Goal: Information Seeking & Learning: Learn about a topic

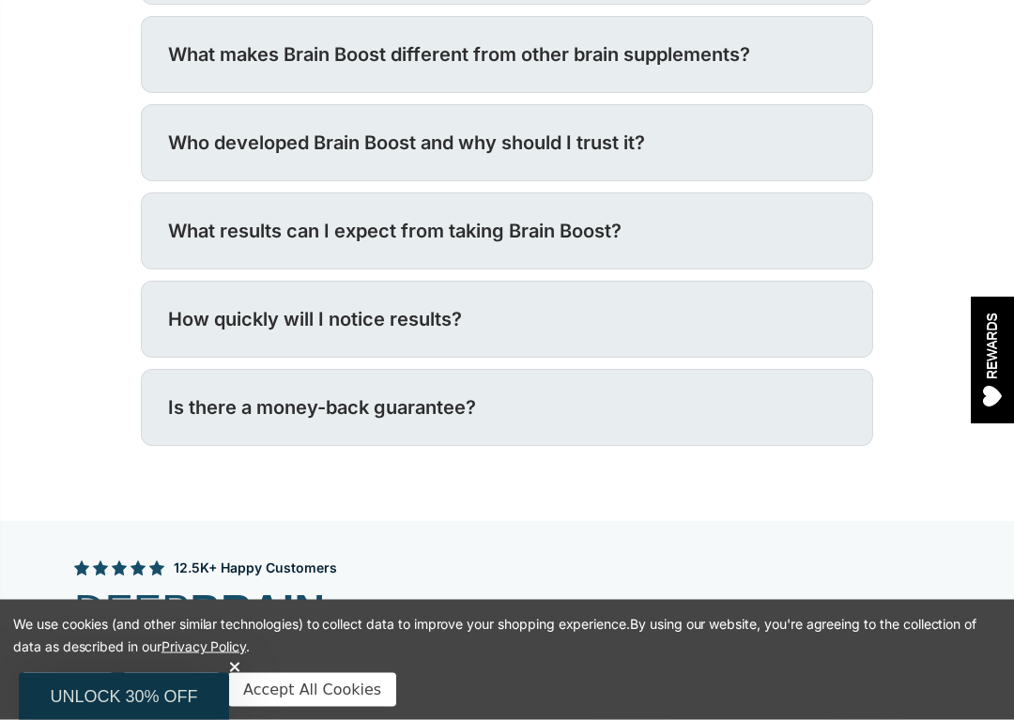
scroll to position [7255, 0]
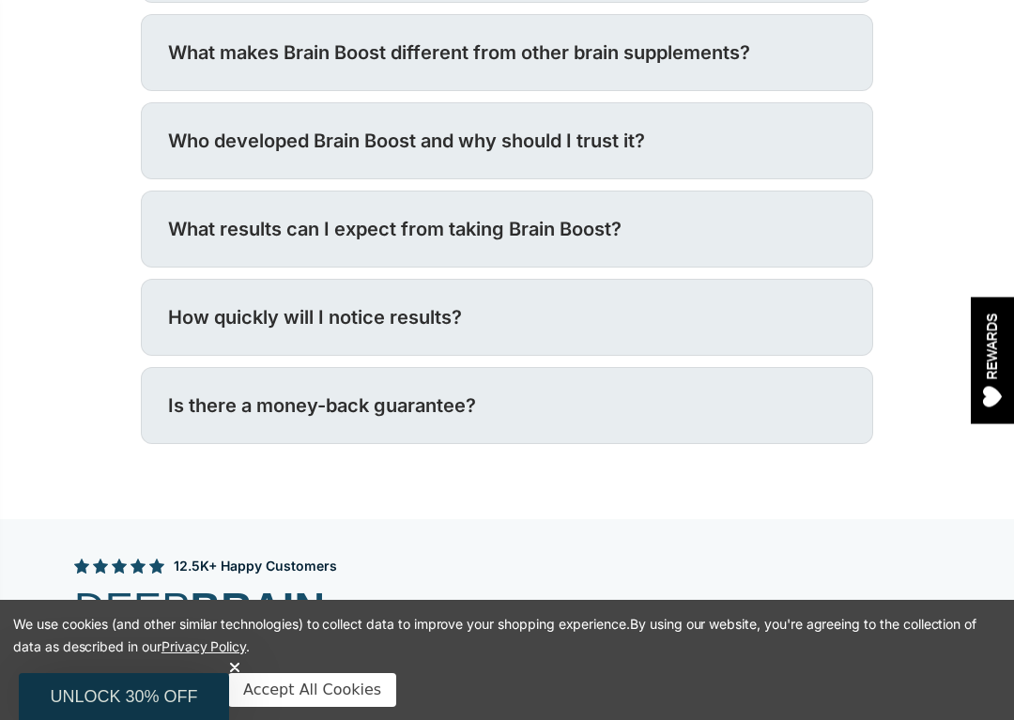
click at [186, 156] on div "Who developed Brain Boost and why should I trust it?" at bounding box center [507, 141] width 678 height 30
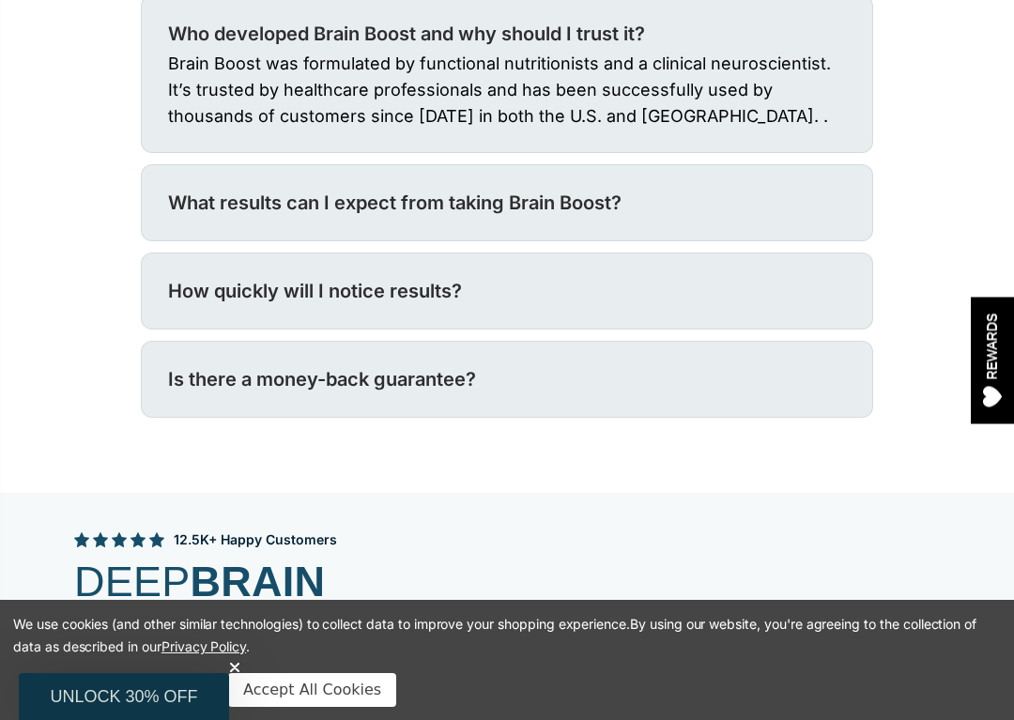
click at [197, 218] on div "What results can I expect from taking Brain Boost?" at bounding box center [507, 203] width 678 height 30
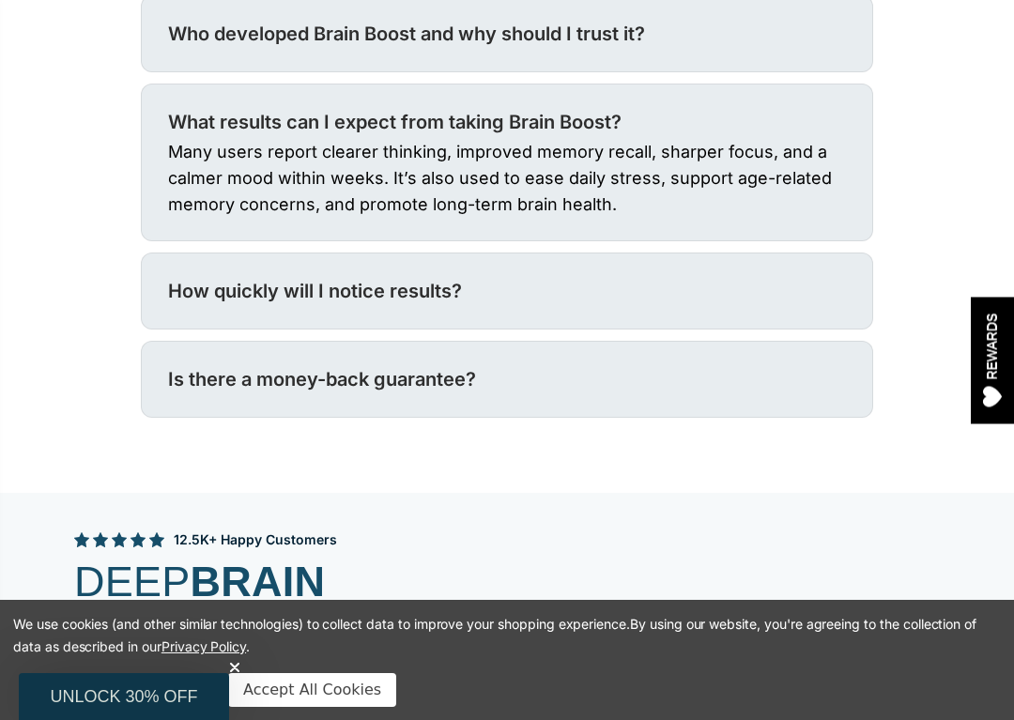
click at [205, 306] on div "How quickly will I notice results?" at bounding box center [507, 291] width 678 height 30
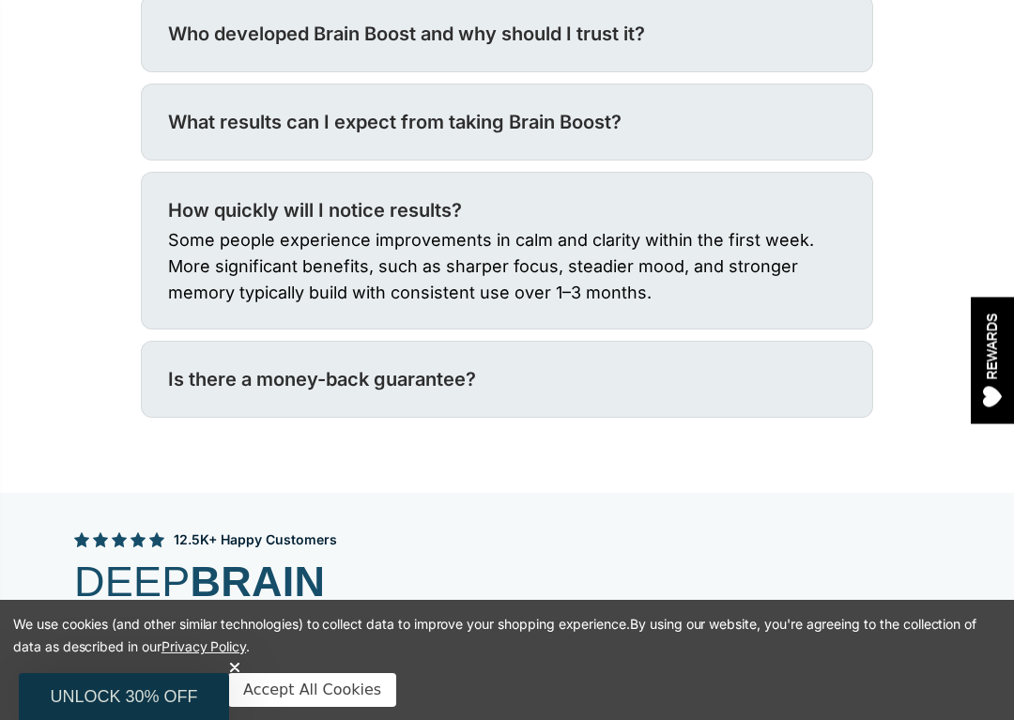
click at [209, 394] on div "Is there a money-back guarantee?" at bounding box center [507, 379] width 678 height 30
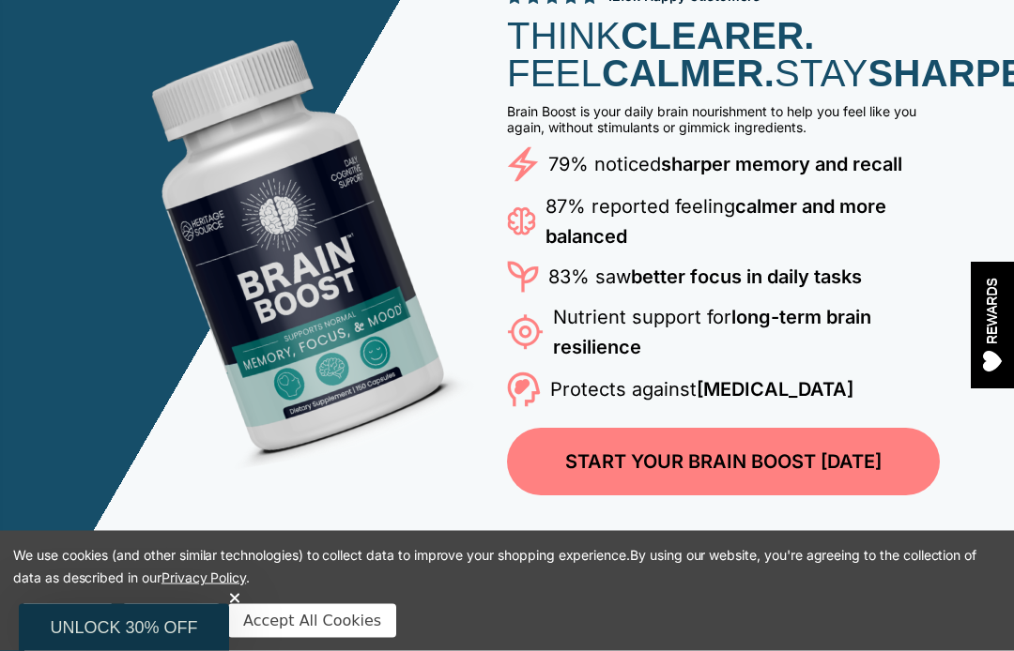
scroll to position [0, 0]
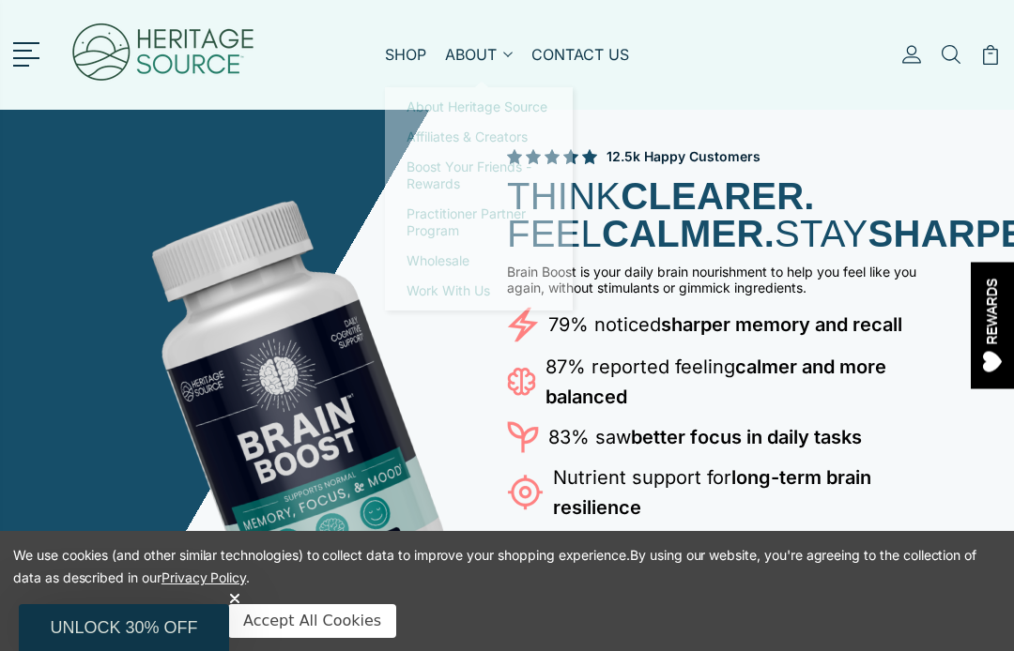
click at [945, 59] on use at bounding box center [950, 54] width 19 height 19
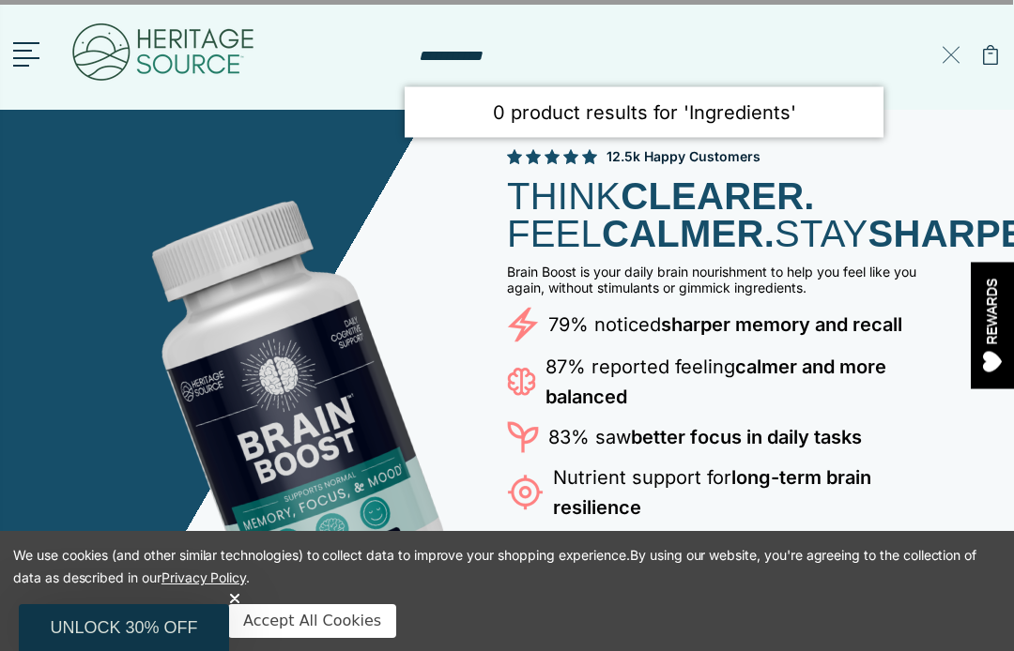
type input "**********"
